Goal: Task Accomplishment & Management: Manage account settings

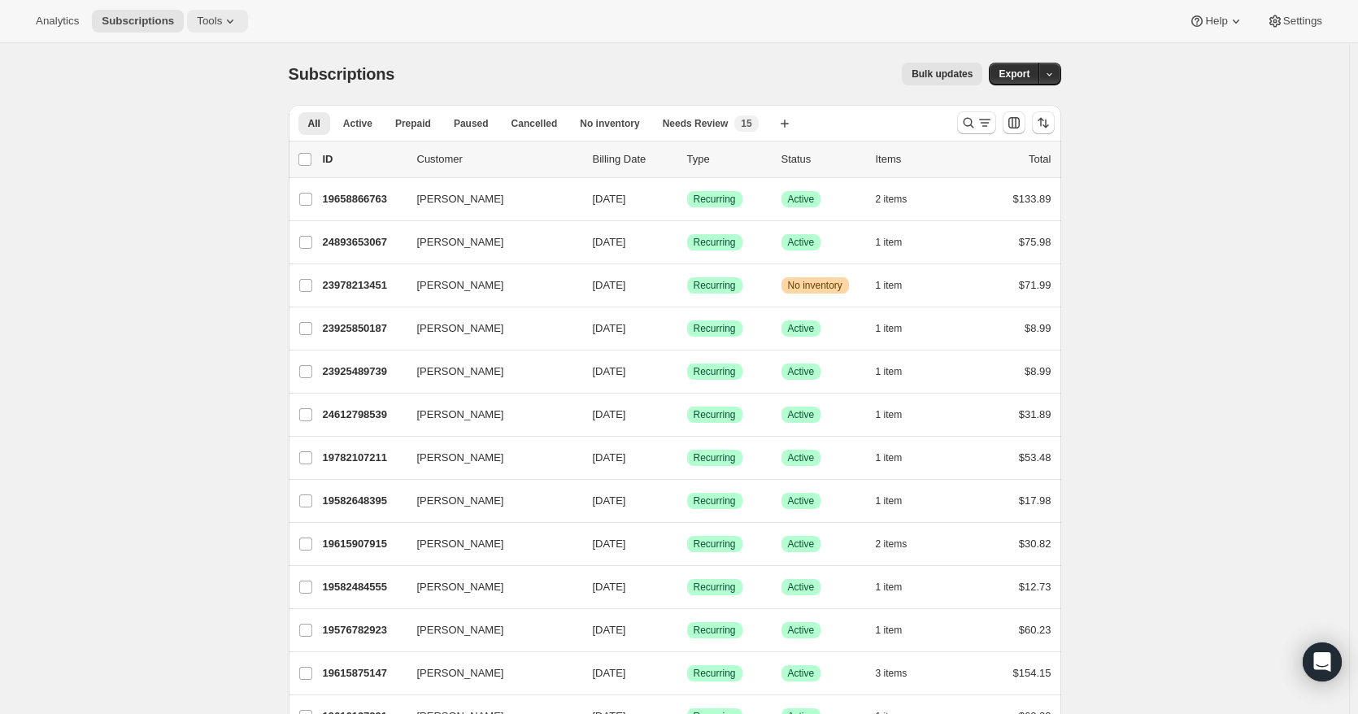
click at [203, 28] on button "Tools" at bounding box center [217, 21] width 61 height 23
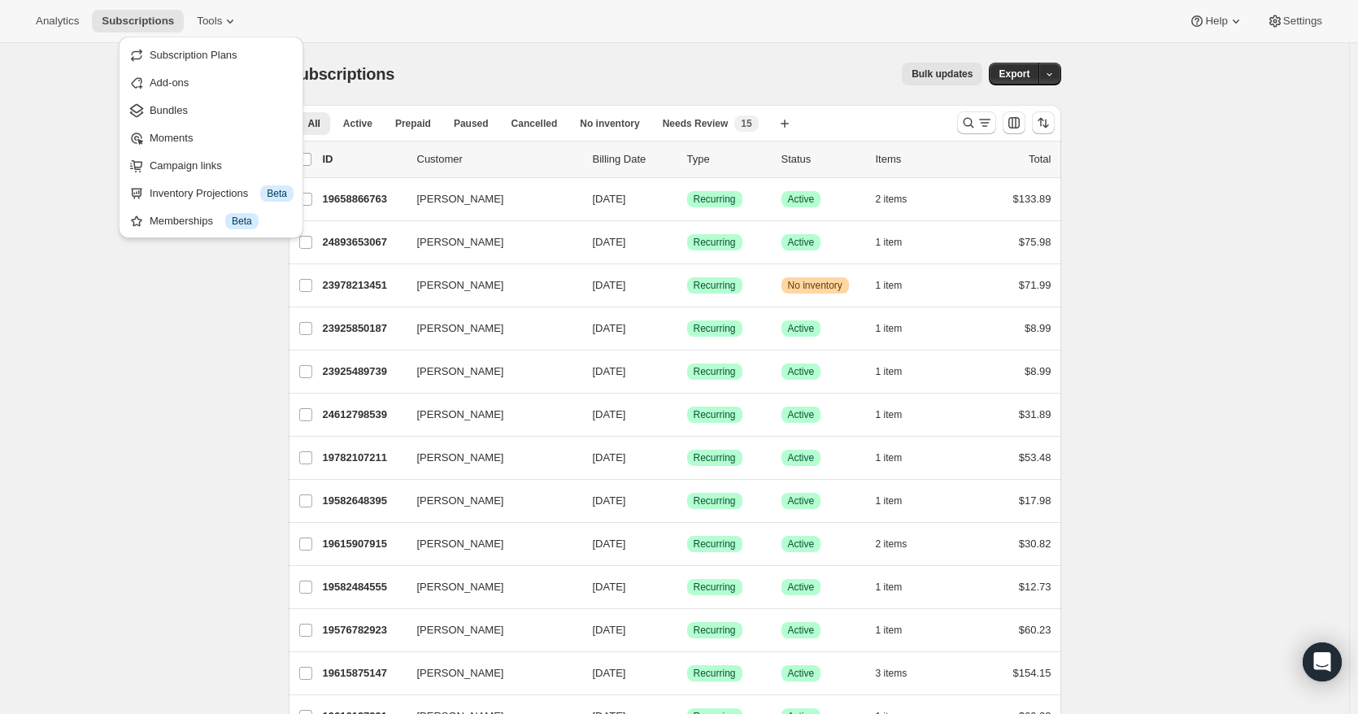
click at [222, 68] on ul "Subscription Plans Add-ons Bundles Moments Campaign links Inventory Projections…" at bounding box center [211, 137] width 175 height 192
click at [223, 63] on span "Subscription Plans" at bounding box center [222, 55] width 144 height 16
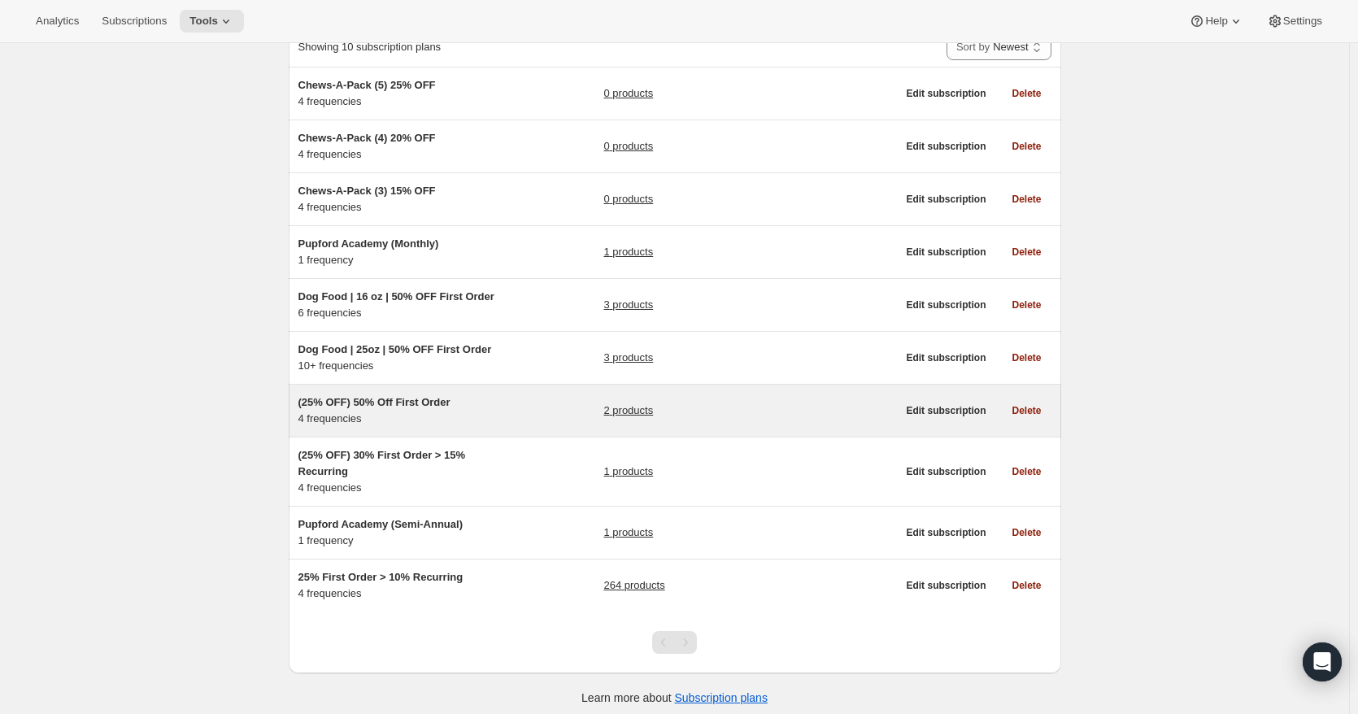
scroll to position [129, 0]
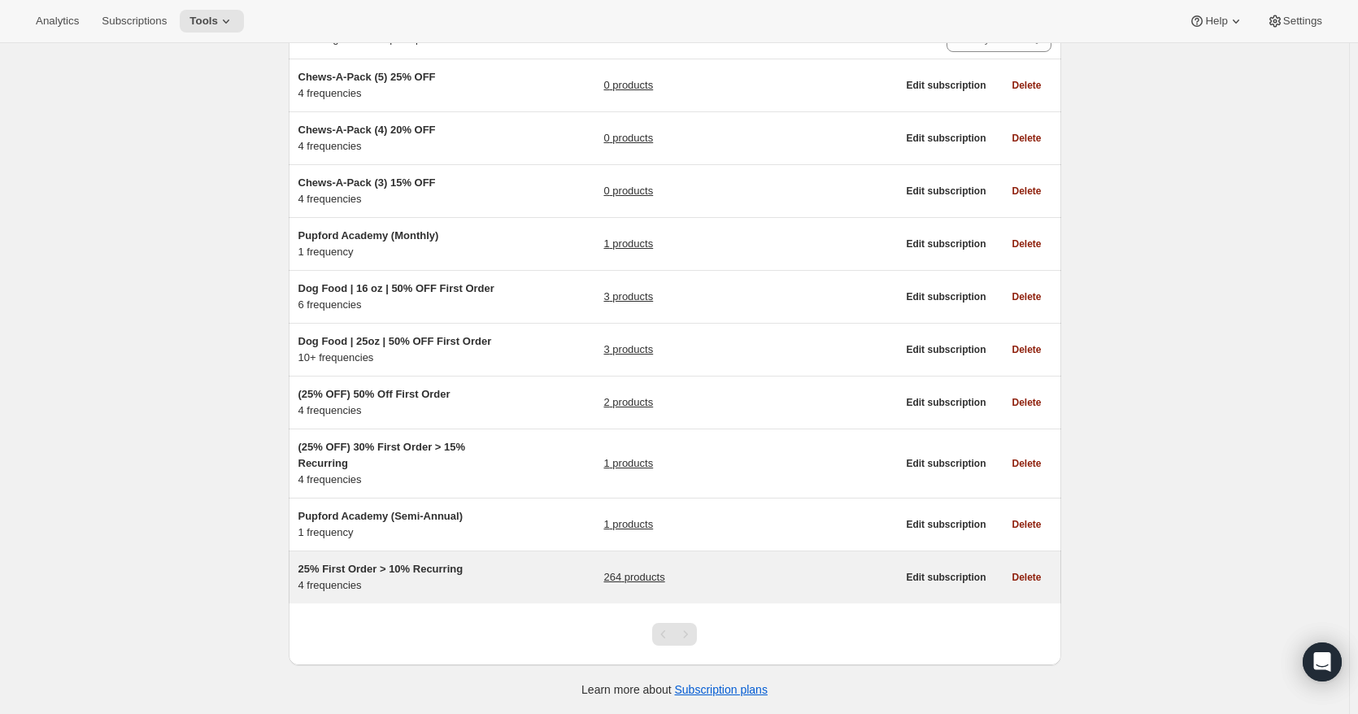
click at [636, 579] on link "264 products" at bounding box center [634, 577] width 61 height 16
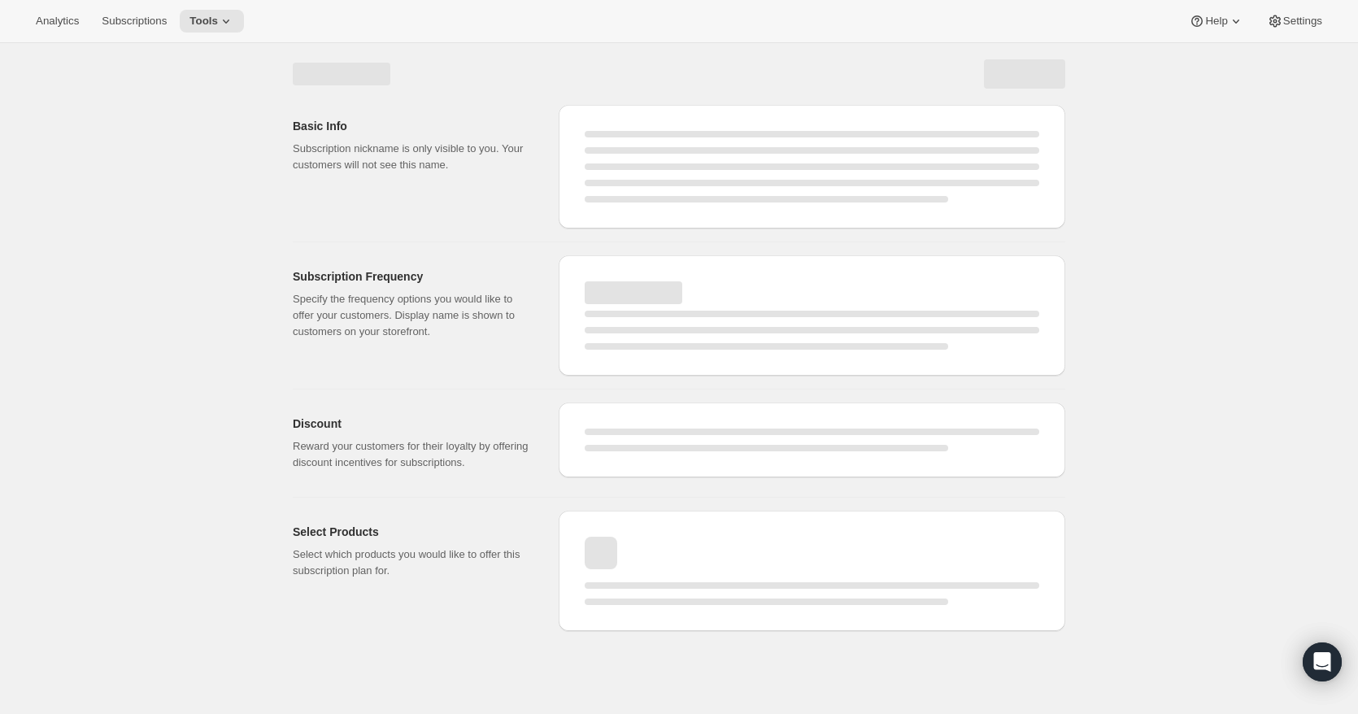
select select "WEEK"
select select "MONTH"
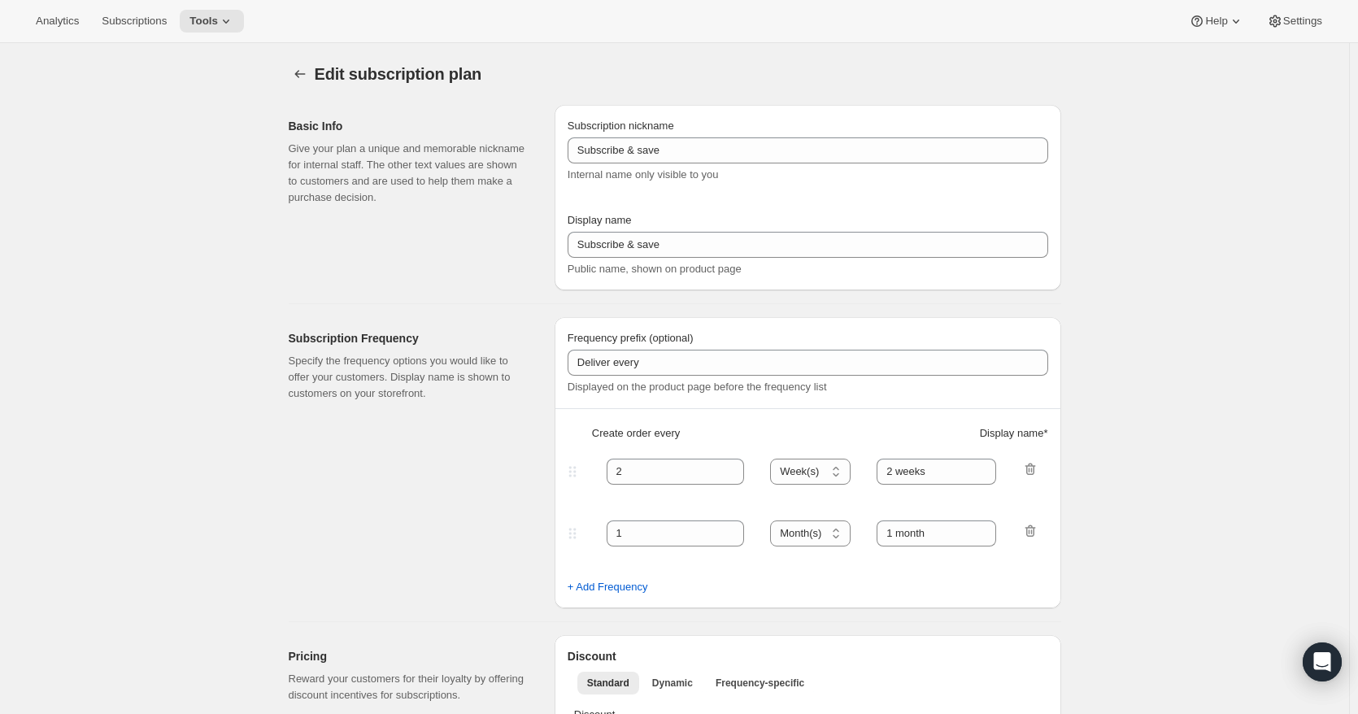
type input "25% First Order > 10% Recurring"
type input "Subscribe & Save"
select select "WEEK"
select select "MONTH"
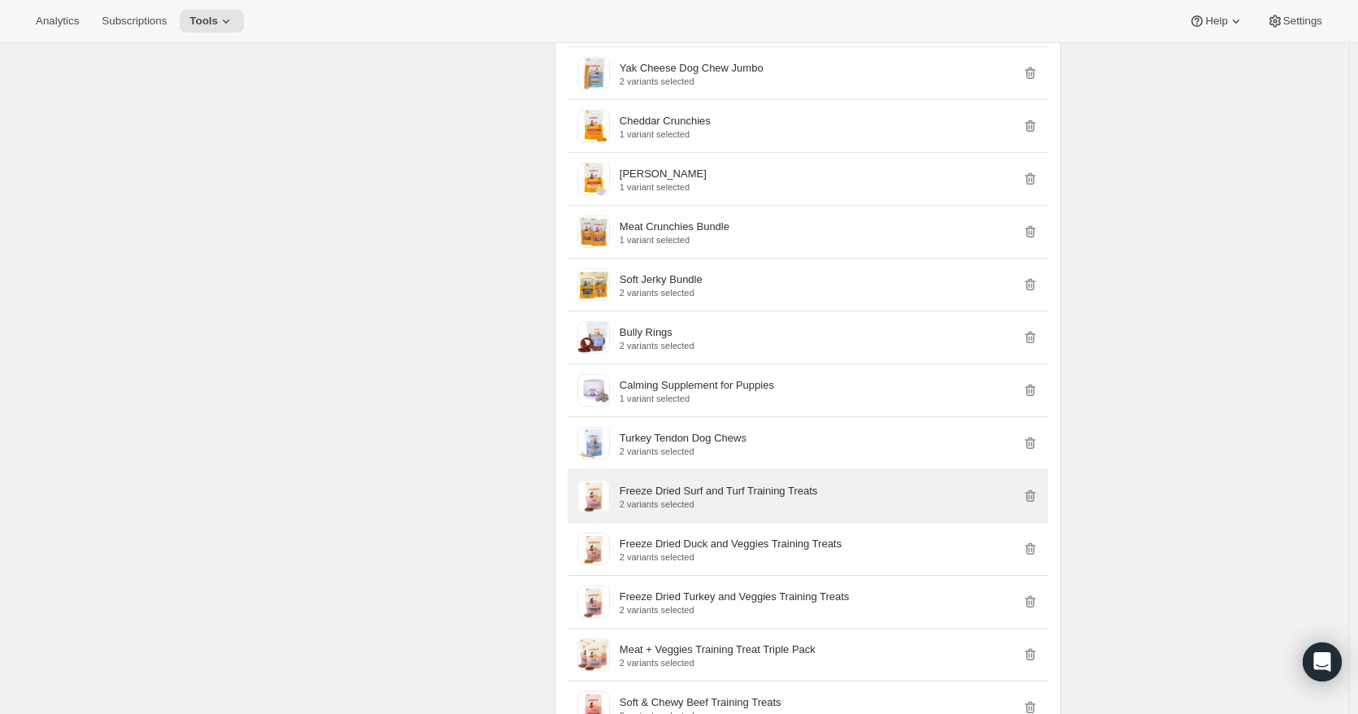
scroll to position [6019, 0]
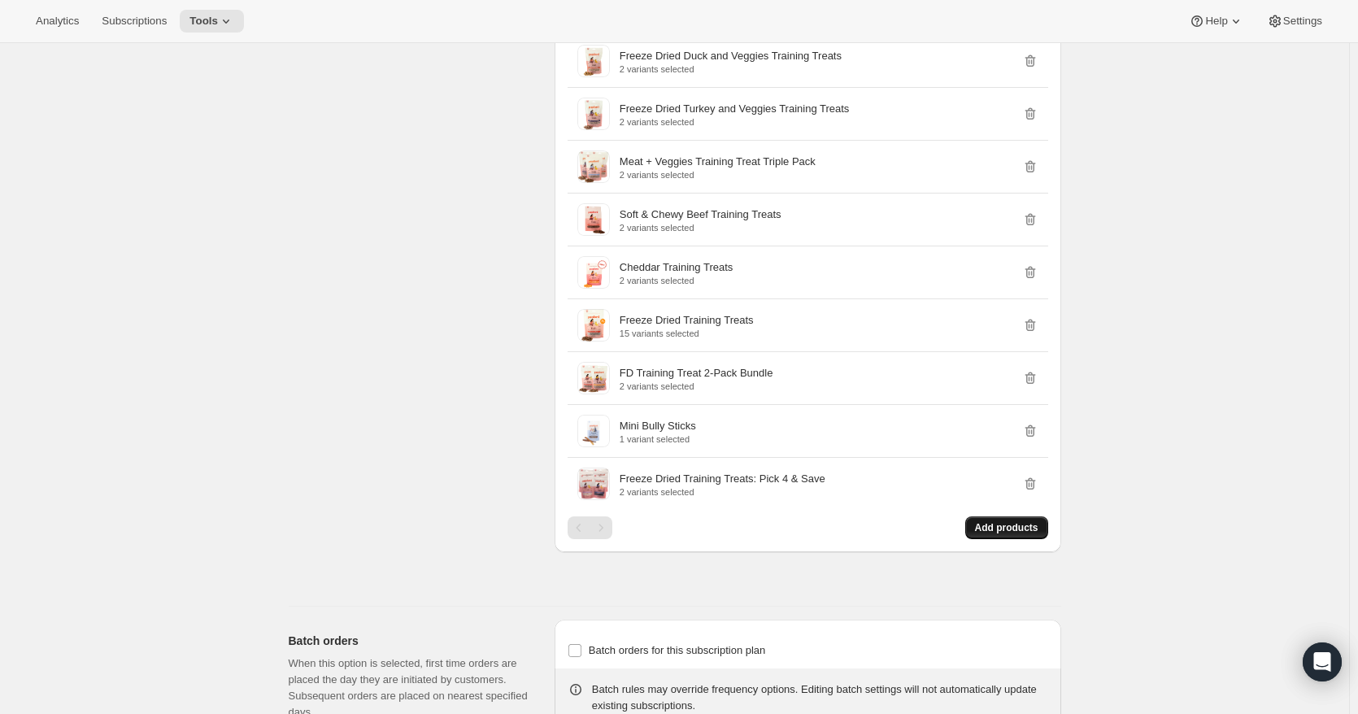
click at [1036, 531] on span "Add products" at bounding box center [1006, 527] width 63 height 13
